Goal: Transaction & Acquisition: Purchase product/service

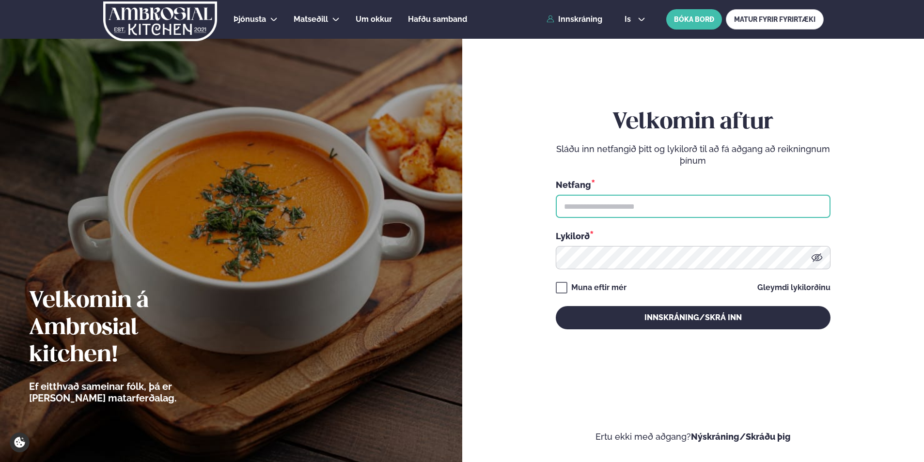
drag, startPoint x: 598, startPoint y: 207, endPoint x: 633, endPoint y: 213, distance: 34.8
click at [598, 207] on input "text" at bounding box center [693, 206] width 275 height 23
type input "**********"
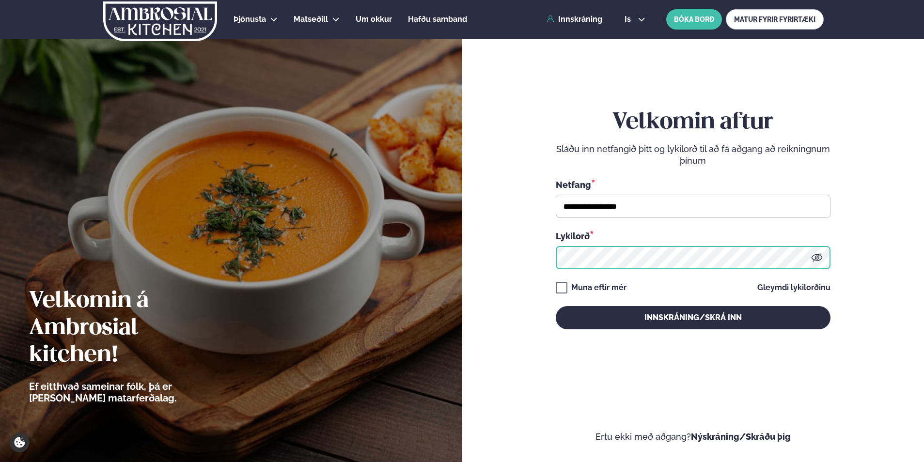
click at [556, 306] on button "Innskráning/Skrá inn" at bounding box center [693, 317] width 275 height 23
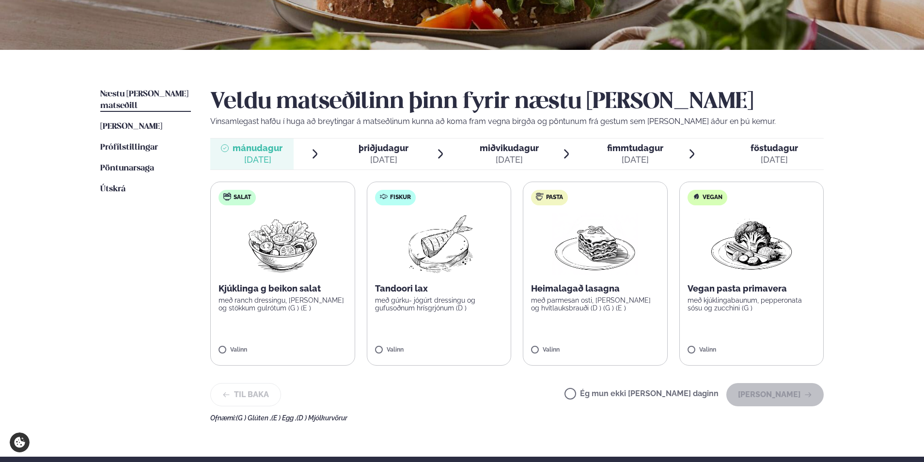
scroll to position [194, 0]
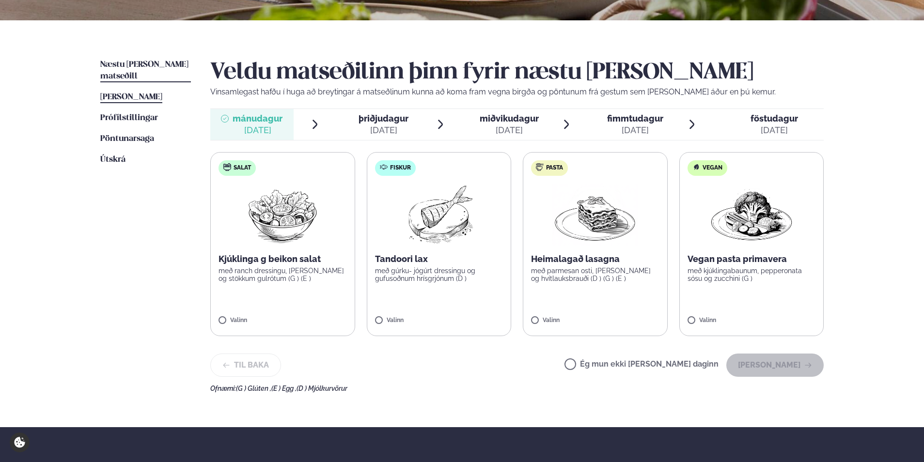
click at [143, 93] on span "[PERSON_NAME]" at bounding box center [131, 97] width 62 height 8
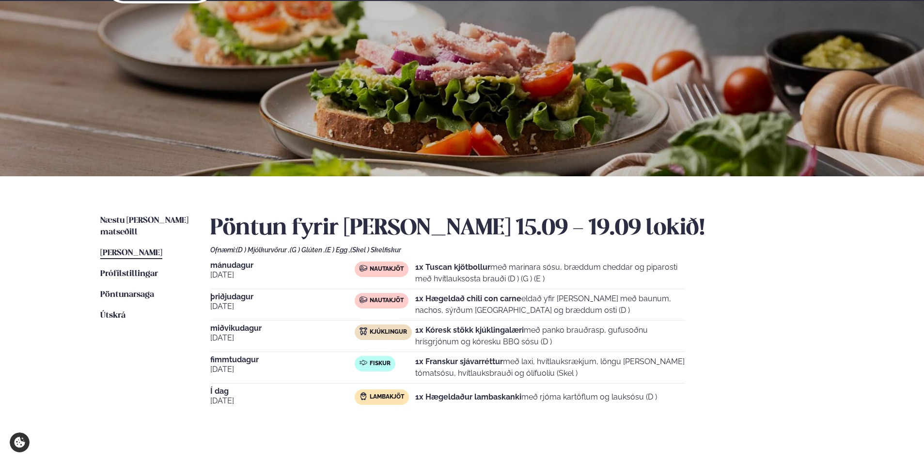
scroll to position [145, 0]
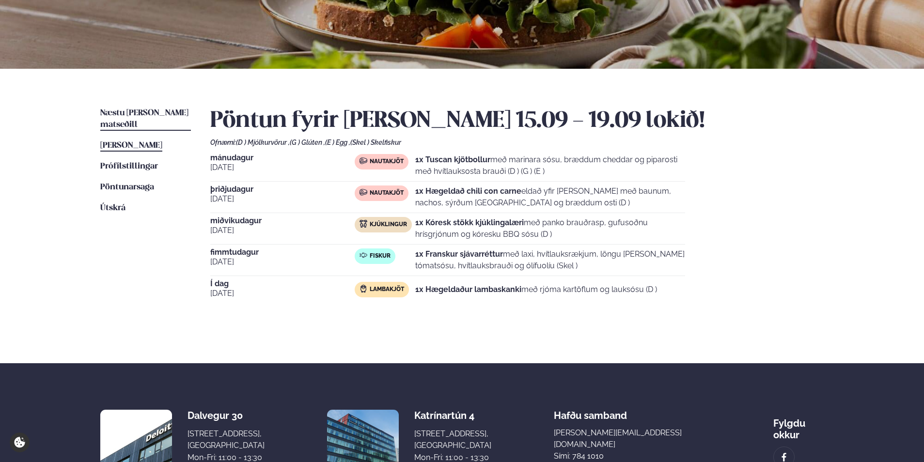
click at [154, 111] on span "Næstu [PERSON_NAME] matseðill" at bounding box center [144, 119] width 88 height 20
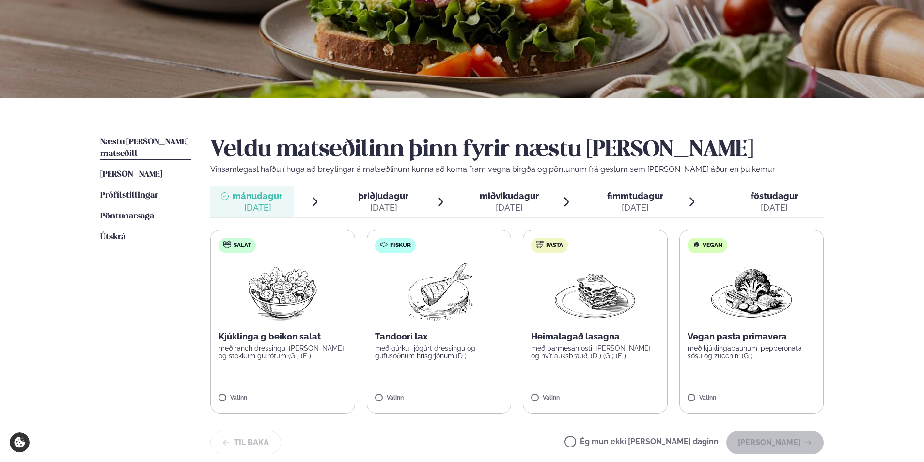
scroll to position [145, 0]
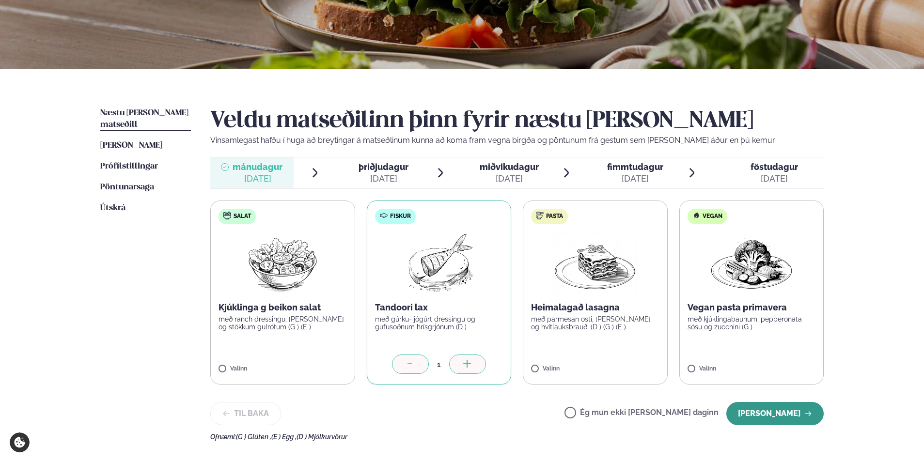
click at [782, 409] on button "[PERSON_NAME]" at bounding box center [774, 413] width 97 height 23
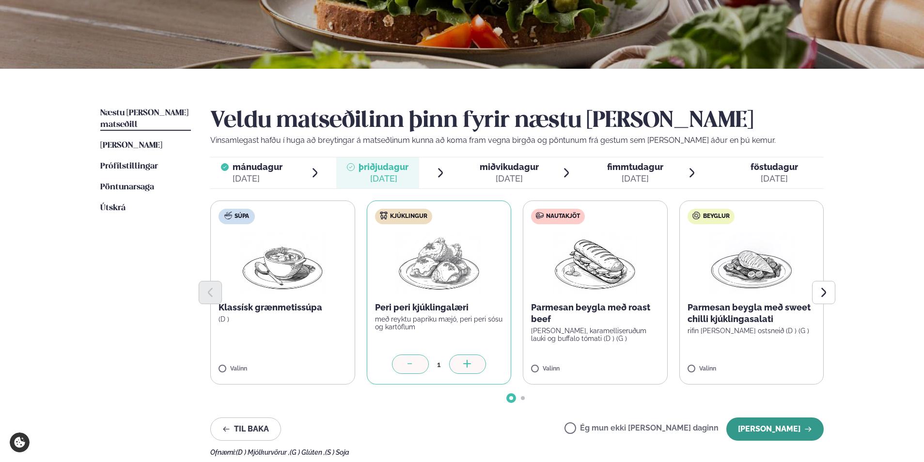
click at [780, 425] on button "[PERSON_NAME]" at bounding box center [774, 429] width 97 height 23
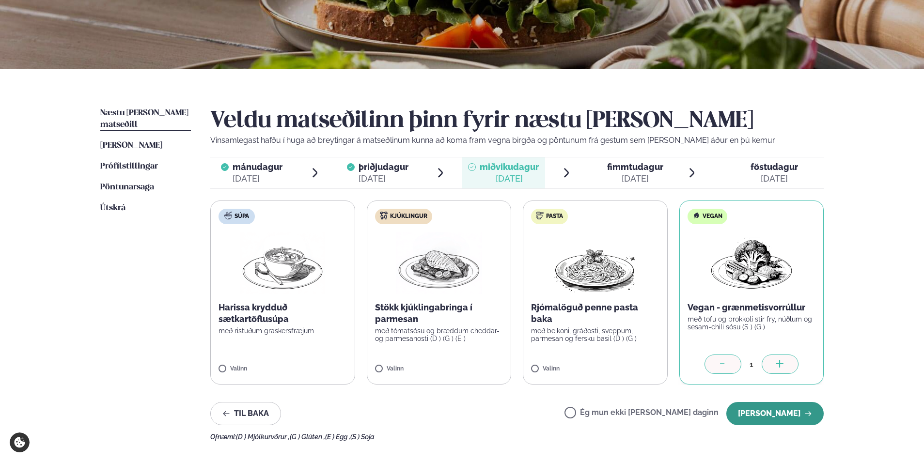
click at [787, 414] on button "[PERSON_NAME]" at bounding box center [774, 413] width 97 height 23
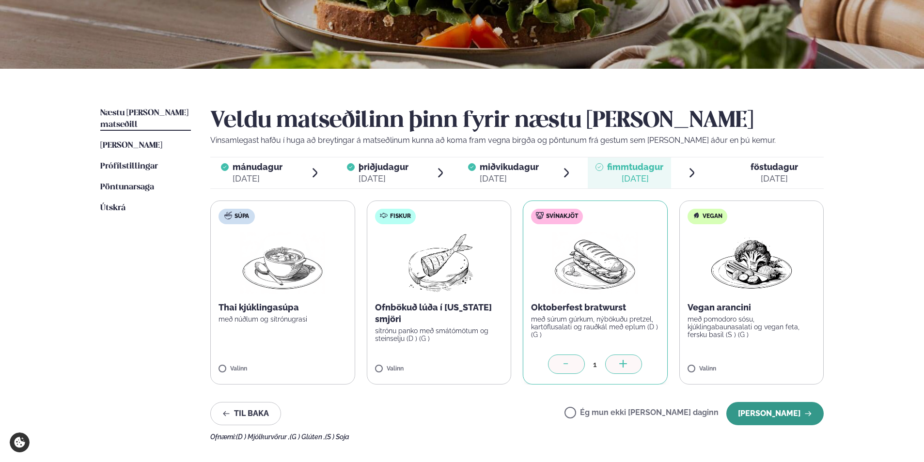
click at [769, 407] on button "[PERSON_NAME]" at bounding box center [774, 413] width 97 height 23
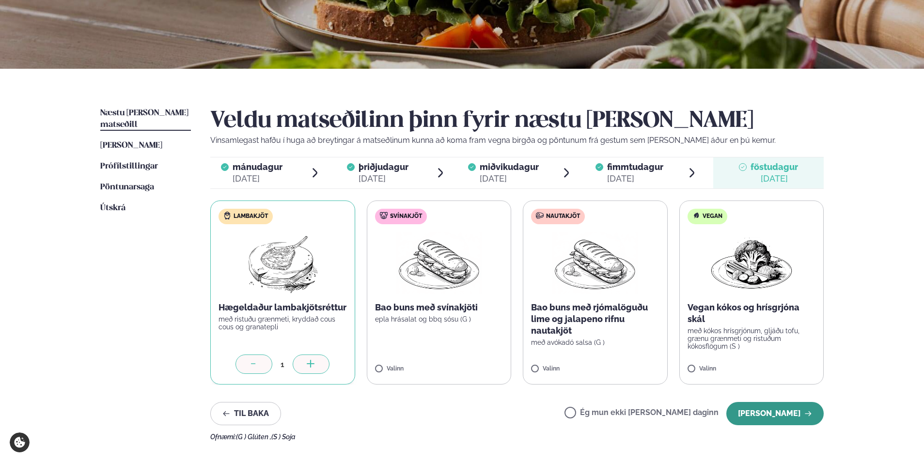
click at [776, 409] on button "[PERSON_NAME]" at bounding box center [774, 413] width 97 height 23
